Goal: Task Accomplishment & Management: Complete application form

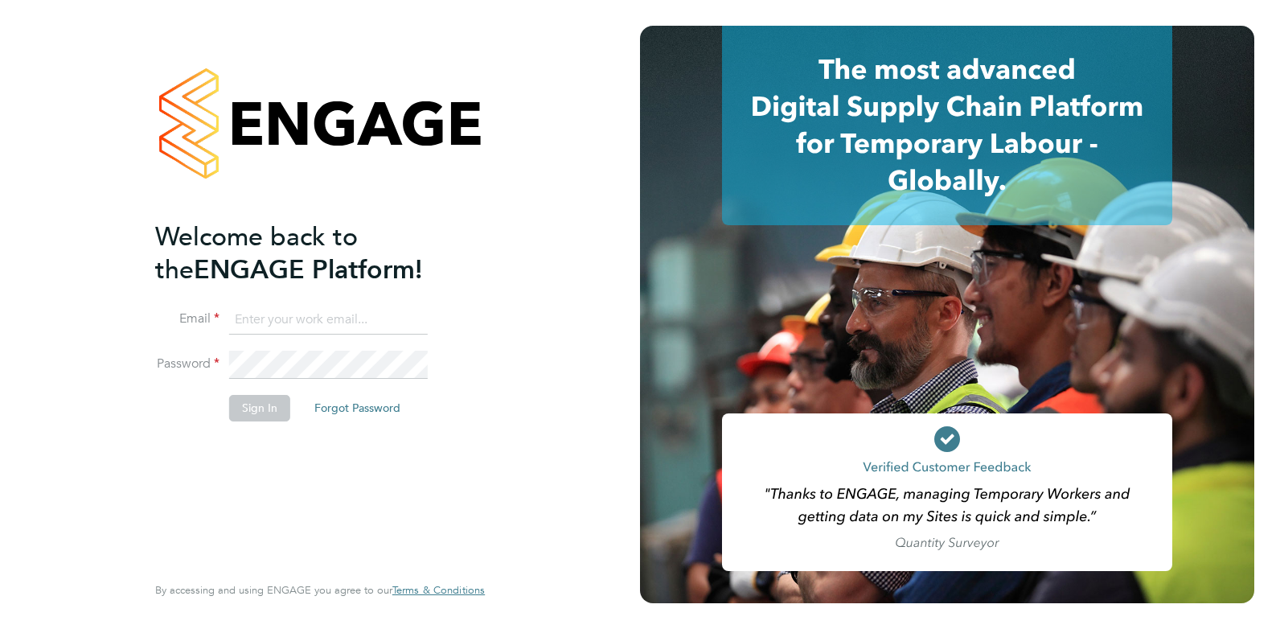
click at [361, 317] on input at bounding box center [328, 320] width 199 height 29
type input "samuel@omniapeople.com"
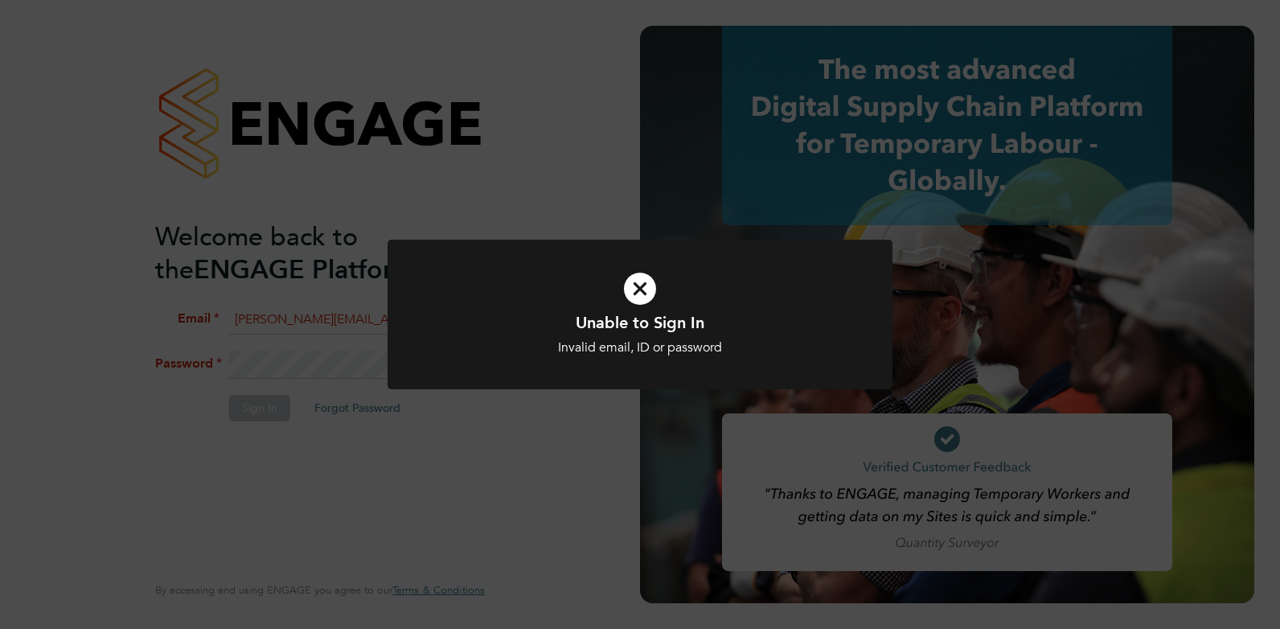
click at [789, 351] on div "Invalid email, ID or password" at bounding box center [640, 347] width 418 height 17
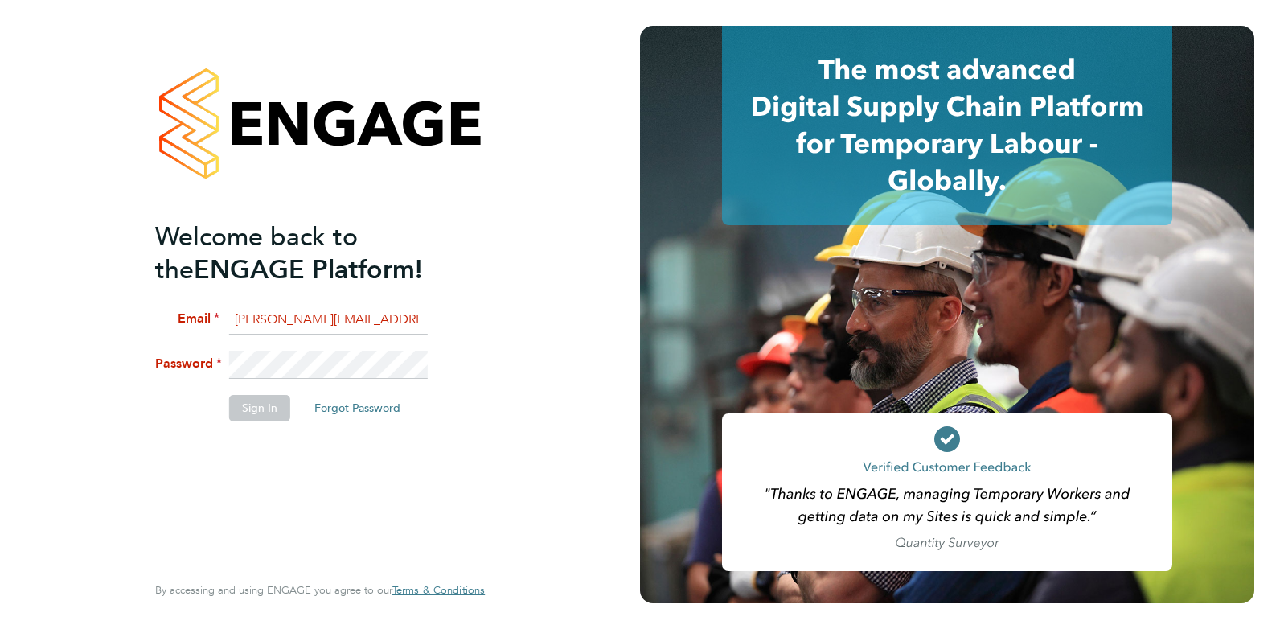
click at [618, 443] on div "Welcome back to the ENGAGE Platform! Email samuel@omniapeople.com Password Sign…" at bounding box center [320, 314] width 640 height 629
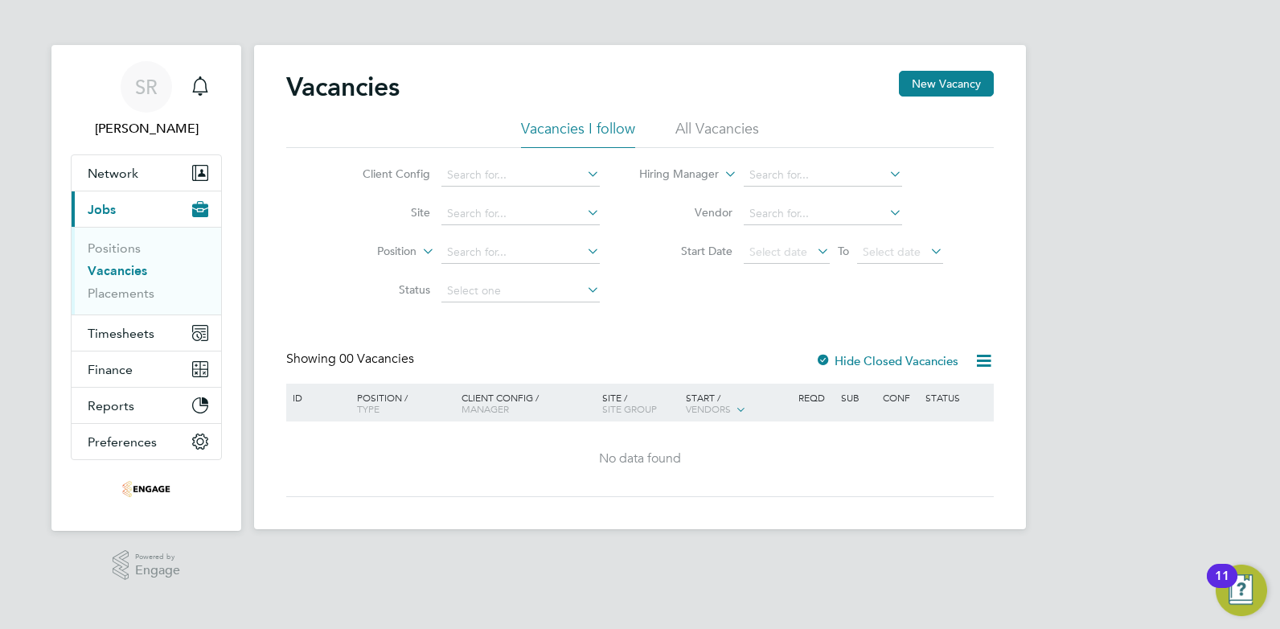
click at [699, 128] on li "All Vacancies" at bounding box center [718, 133] width 84 height 29
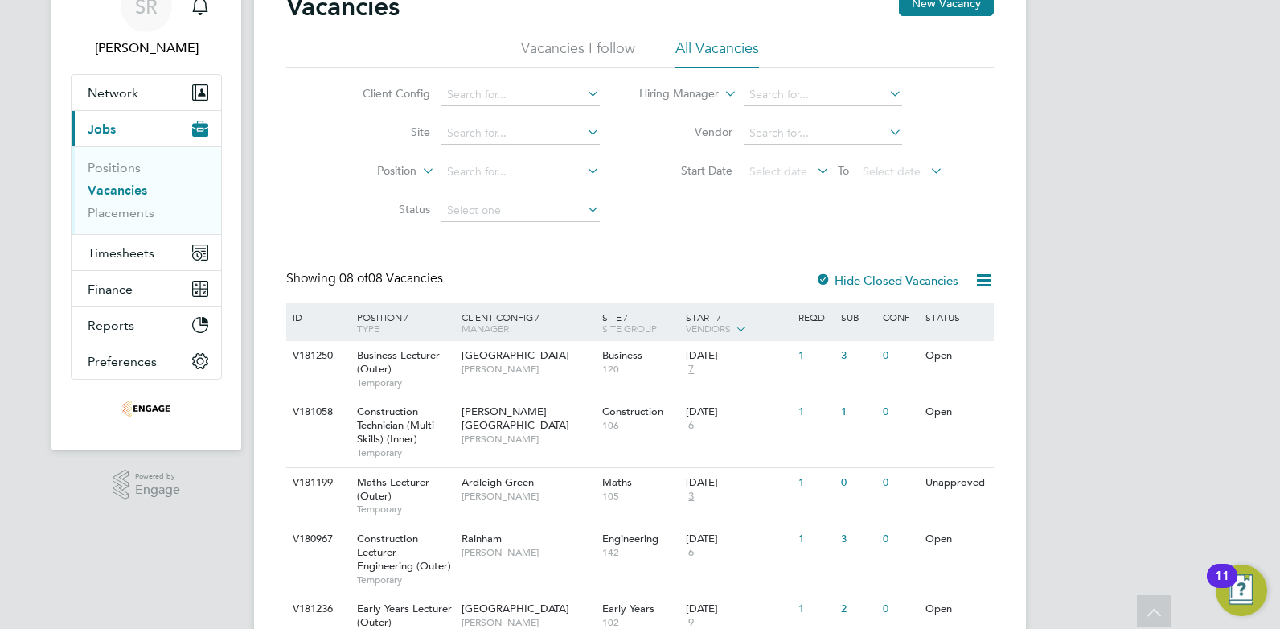
scroll to position [161, 0]
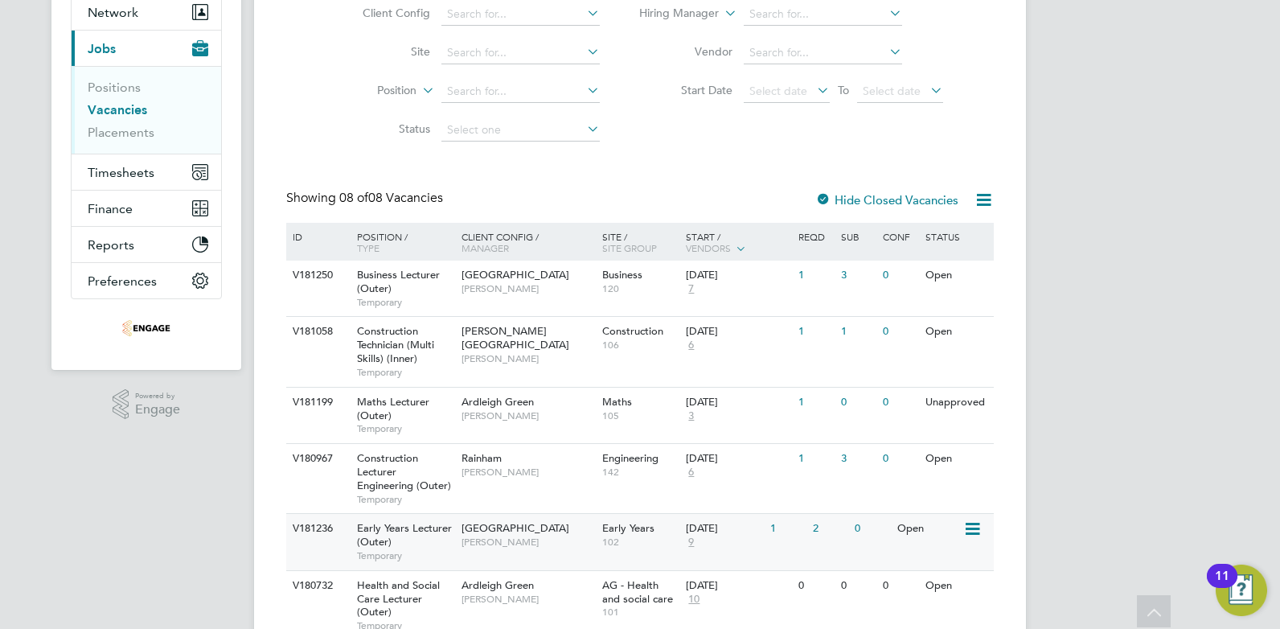
click at [503, 541] on span "[PERSON_NAME]" at bounding box center [528, 542] width 133 height 13
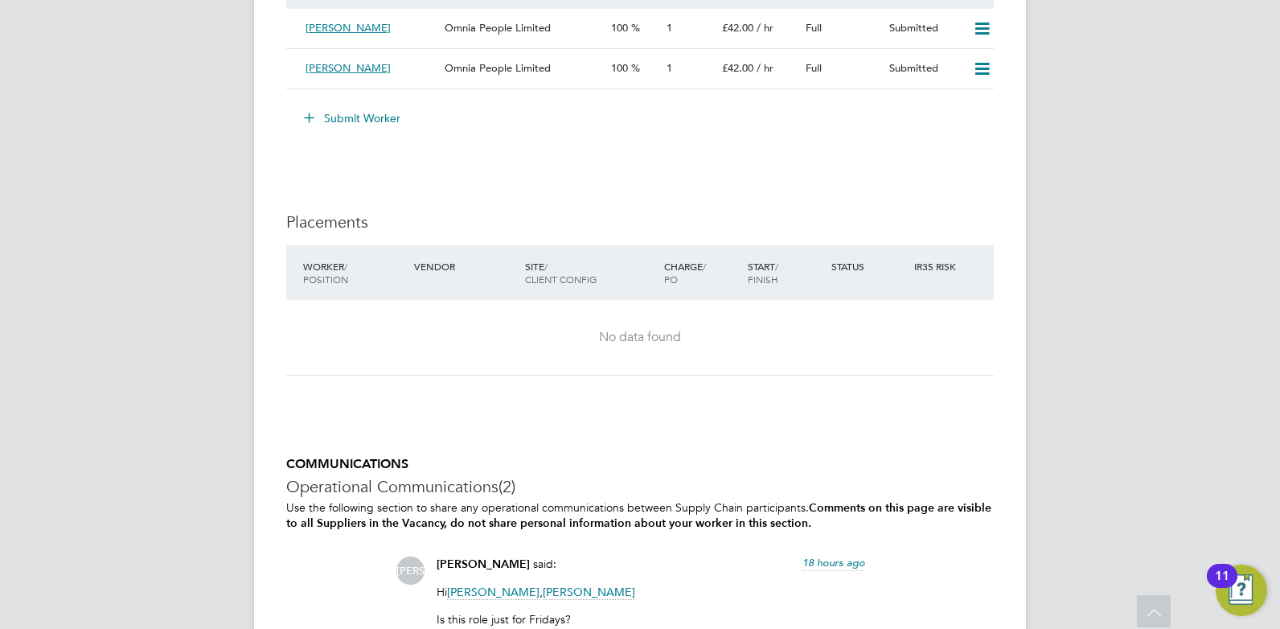
scroll to position [2626, 0]
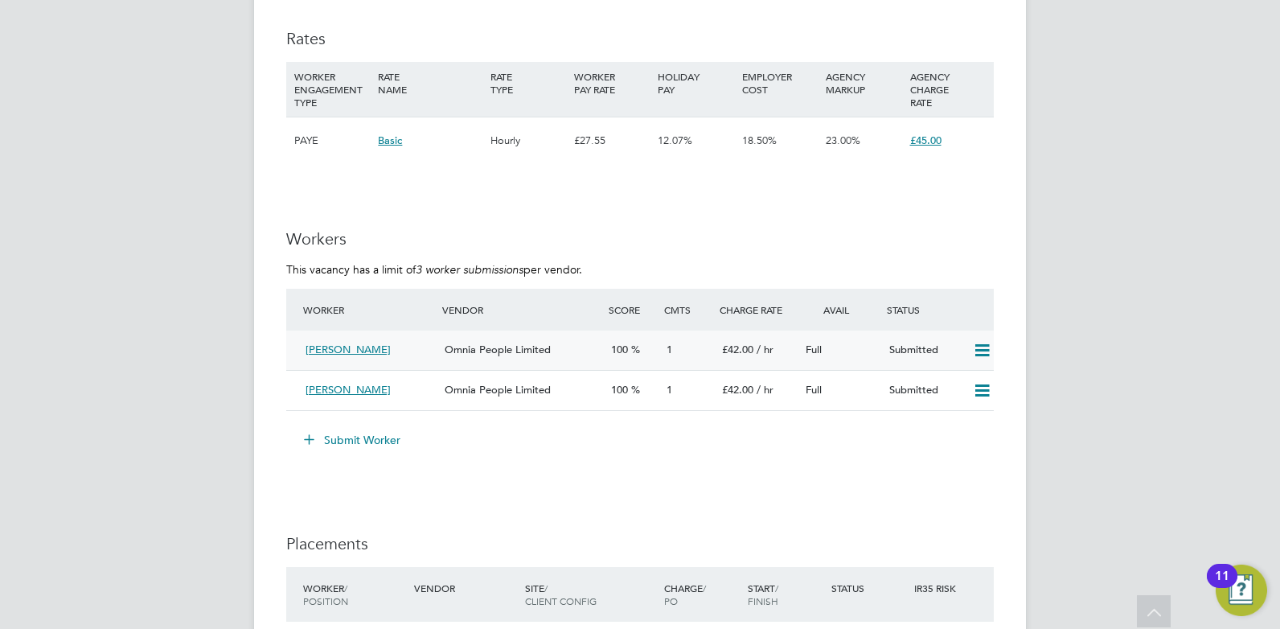
click at [471, 345] on span "Omnia People Limited" at bounding box center [498, 350] width 106 height 14
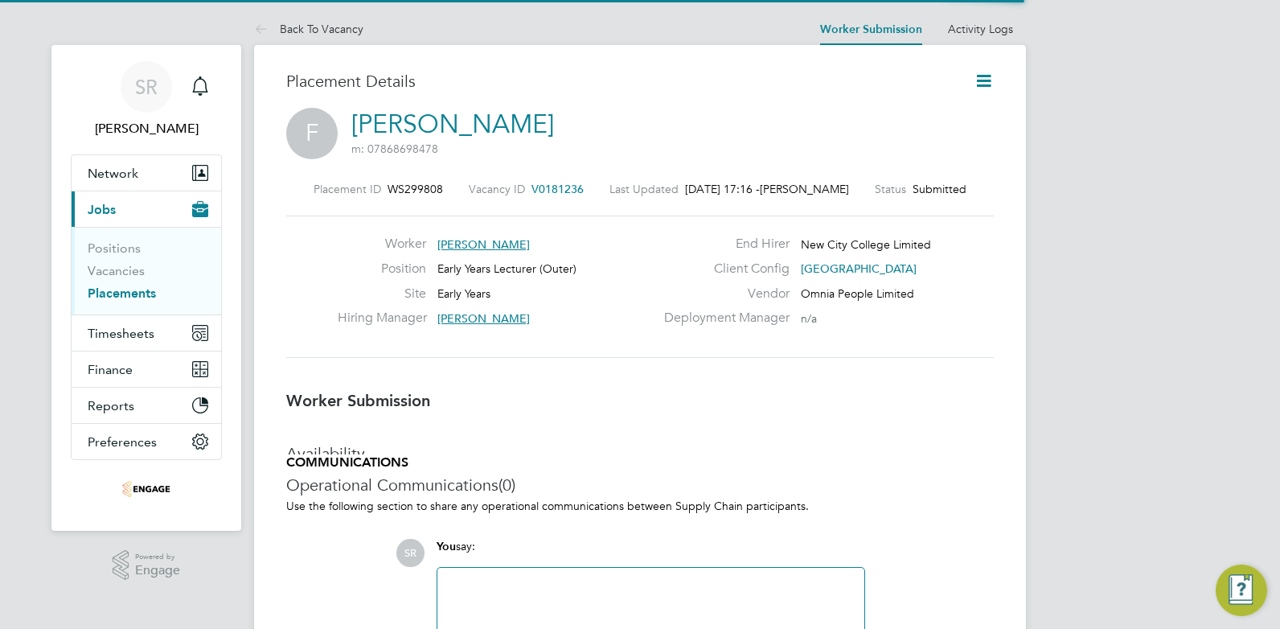
scroll to position [8, 8]
